Goal: Download file/media

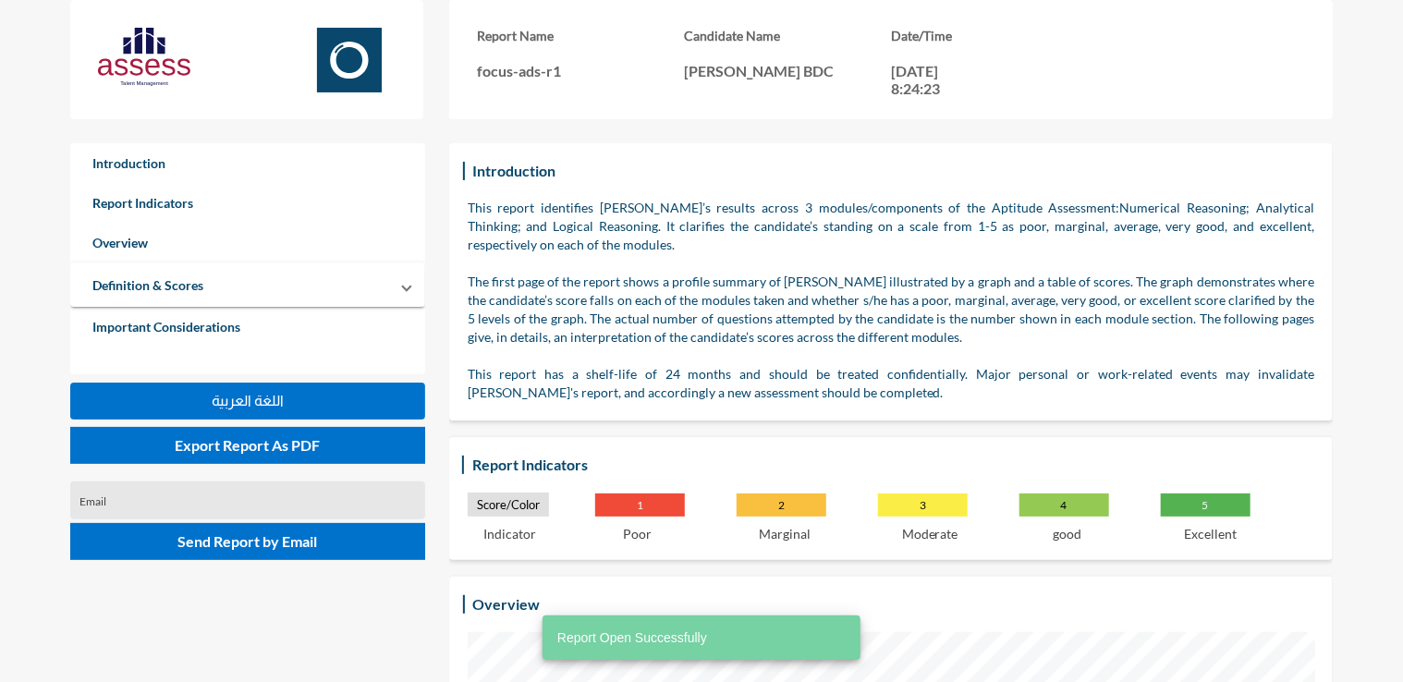
scroll to position [682, 1403]
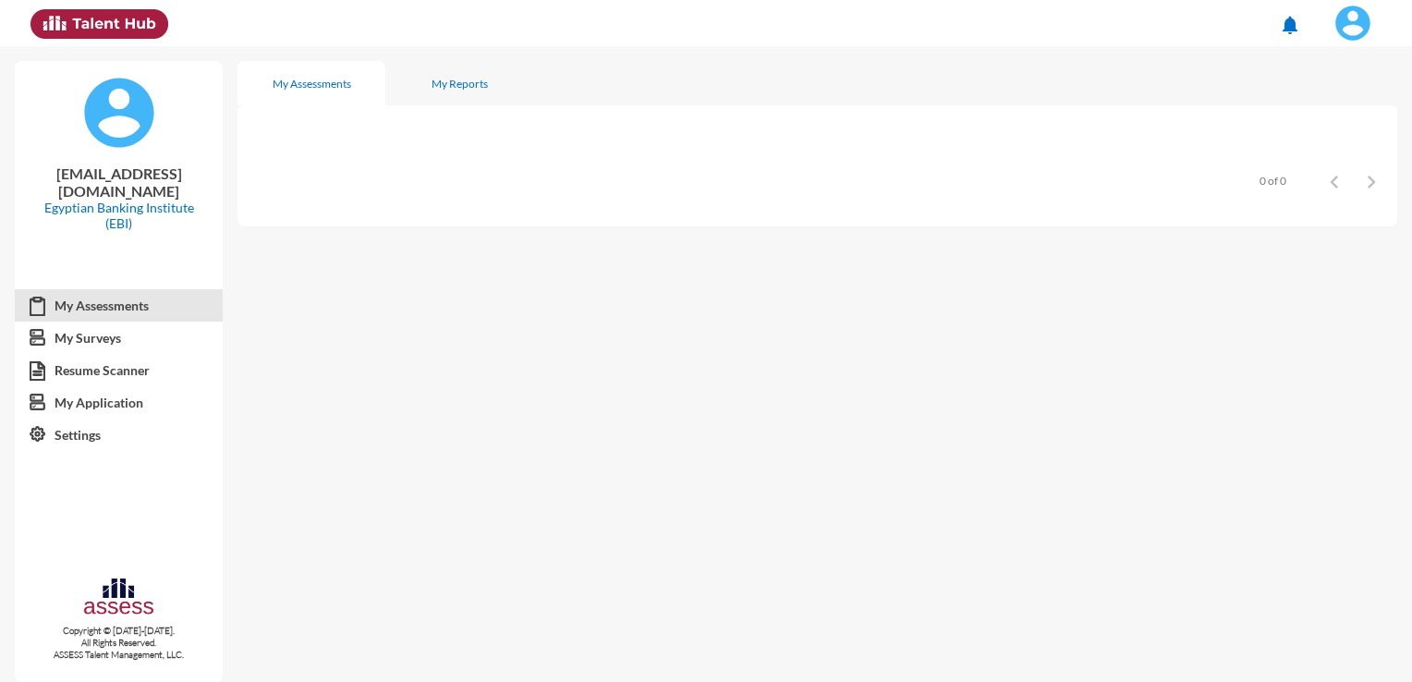
click at [1359, 43] on button at bounding box center [1353, 23] width 76 height 46
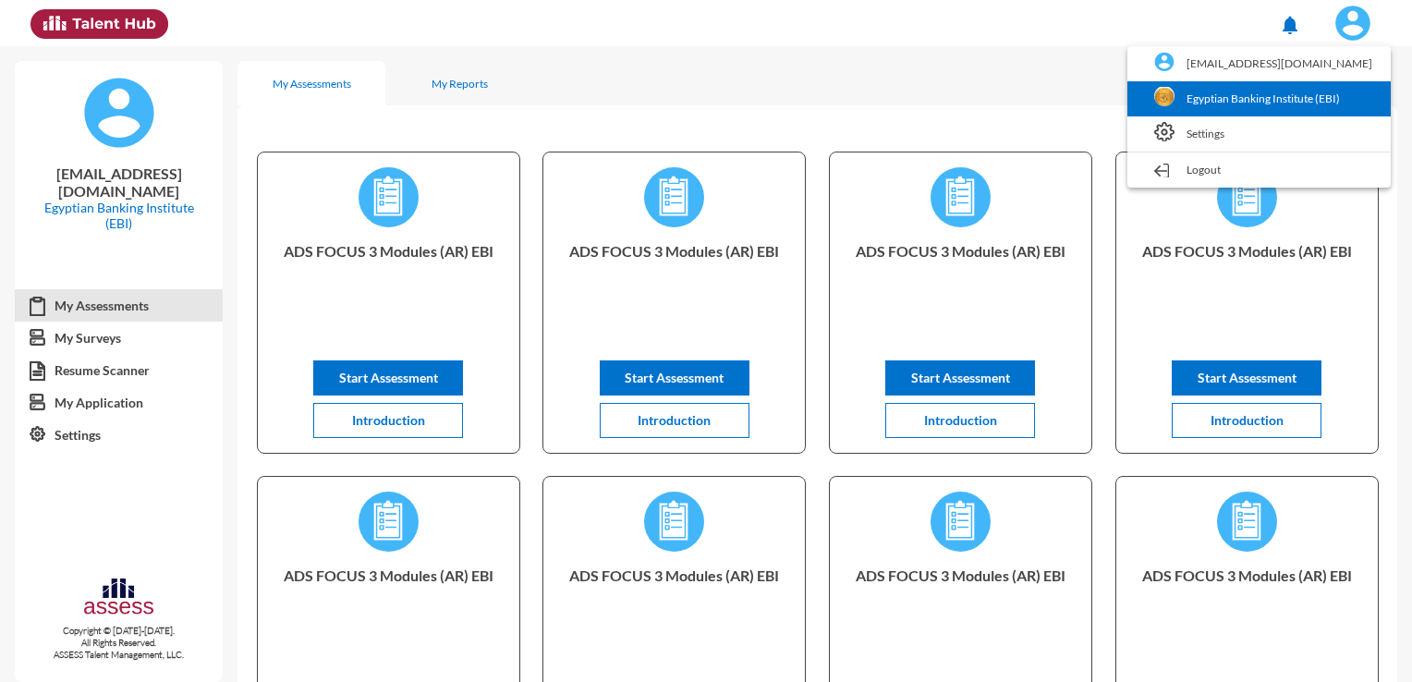
click at [1319, 109] on link "Egyptian Banking Institute (EBI)" at bounding box center [1258, 98] width 245 height 35
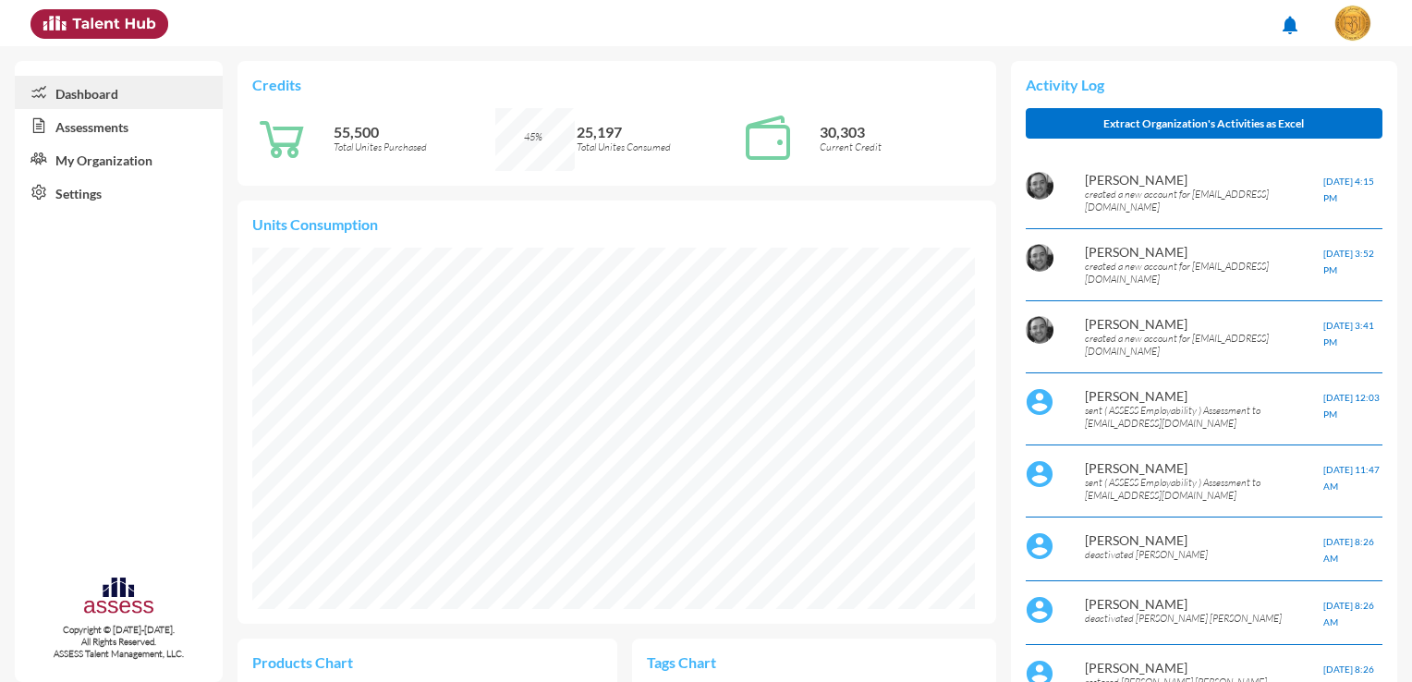
scroll to position [164, 346]
click at [141, 128] on link "Assessments" at bounding box center [119, 125] width 208 height 33
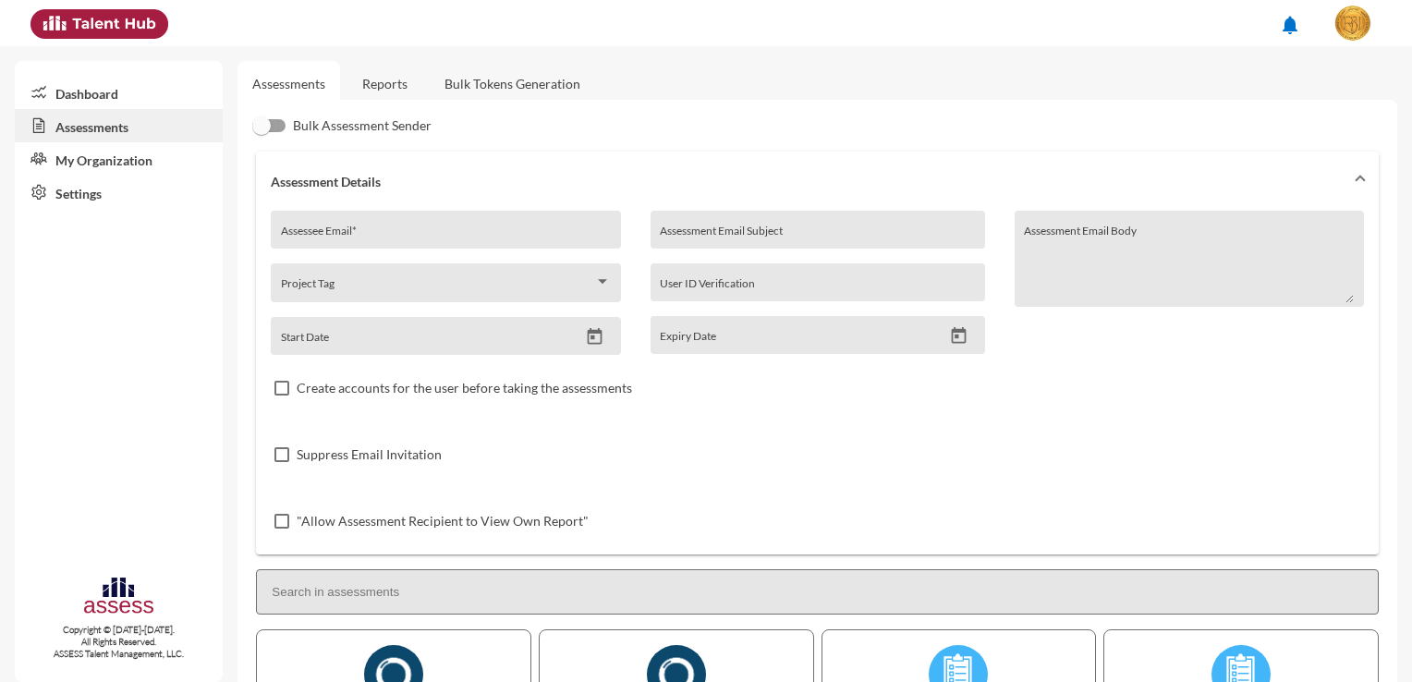
click at [387, 98] on link "Reports" at bounding box center [384, 83] width 75 height 45
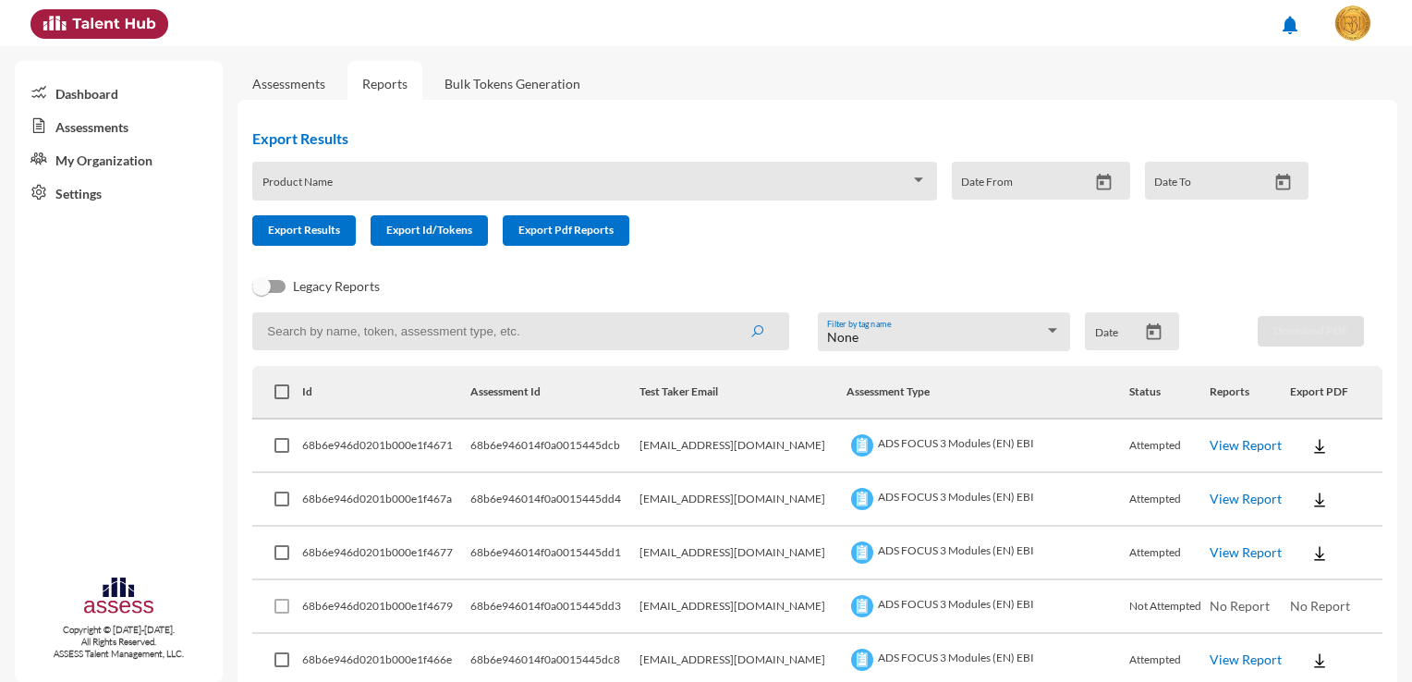
click at [1310, 455] on img at bounding box center [1319, 446] width 18 height 18
click at [1323, 490] on button "EN" at bounding box center [1324, 479] width 103 height 35
click at [440, 177] on div "Product Name" at bounding box center [594, 186] width 664 height 29
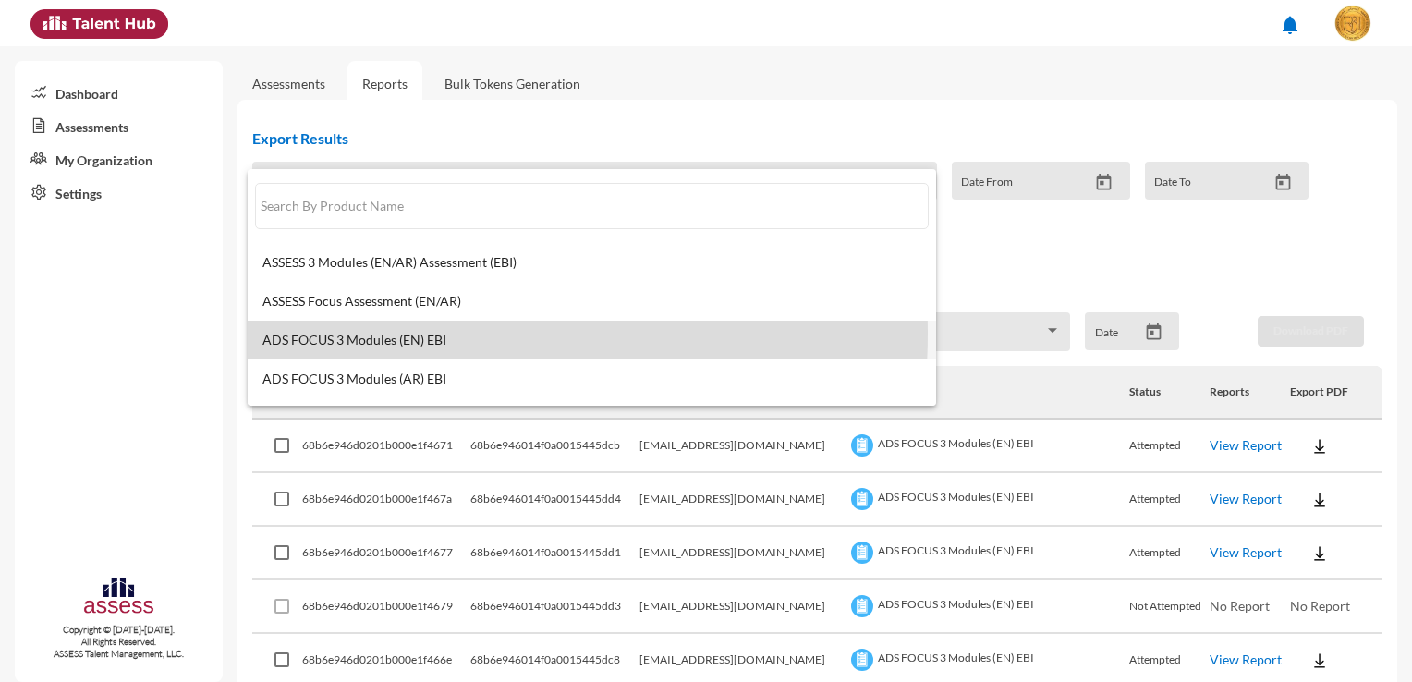
click at [399, 334] on span "ADS FOCUS 3 Modules (EN) EBI" at bounding box center [591, 340] width 659 height 15
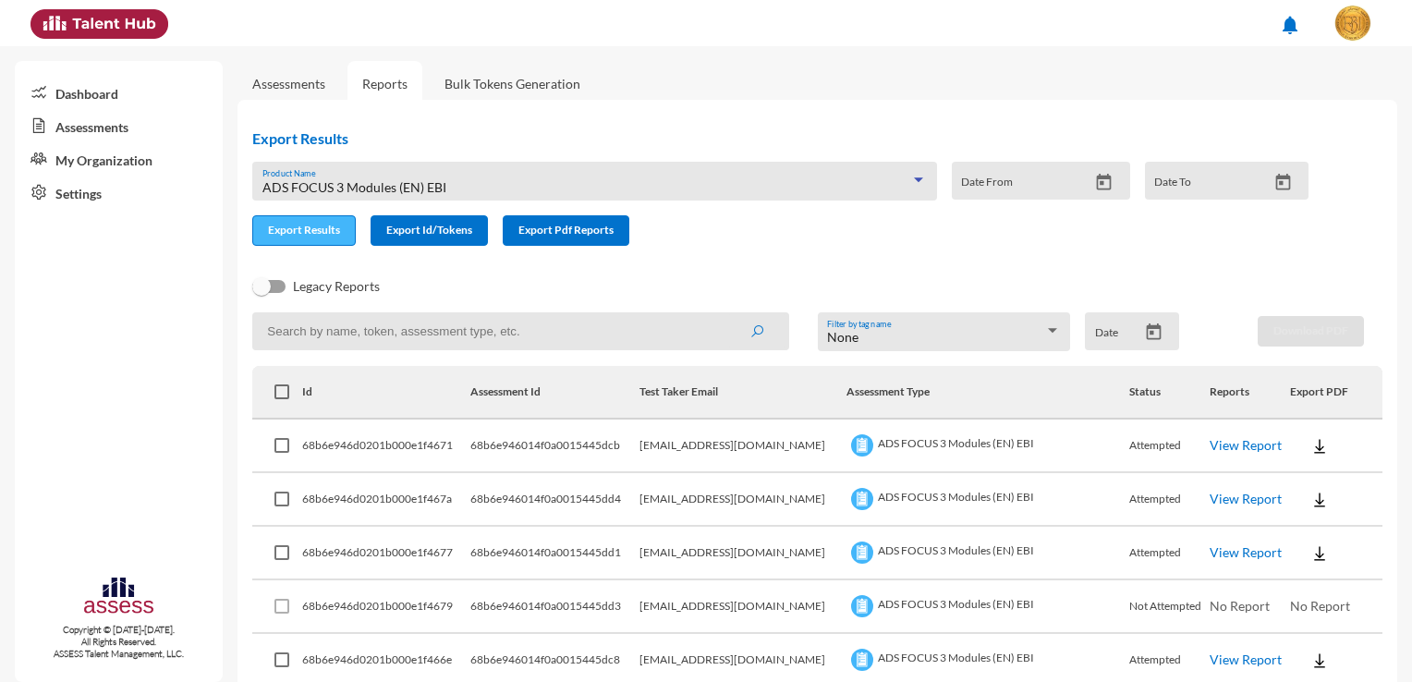
click at [290, 237] on span "Export Results" at bounding box center [304, 230] width 72 height 14
